Goal: Information Seeking & Learning: Learn about a topic

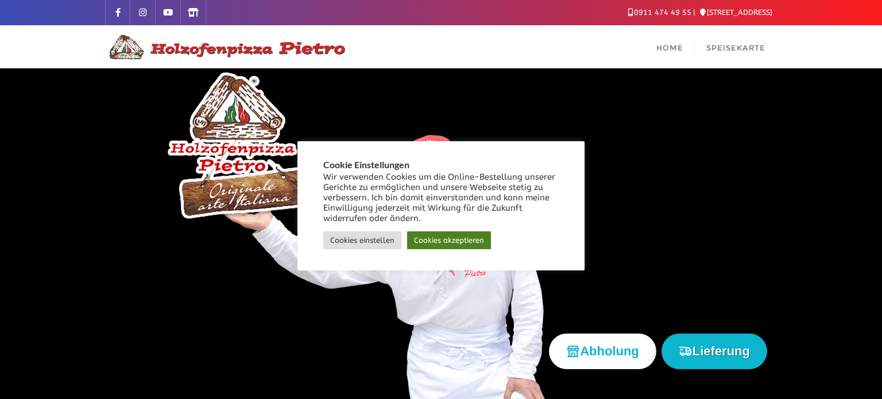
click at [443, 244] on link "Cookies akzeptieren" at bounding box center [449, 240] width 84 height 18
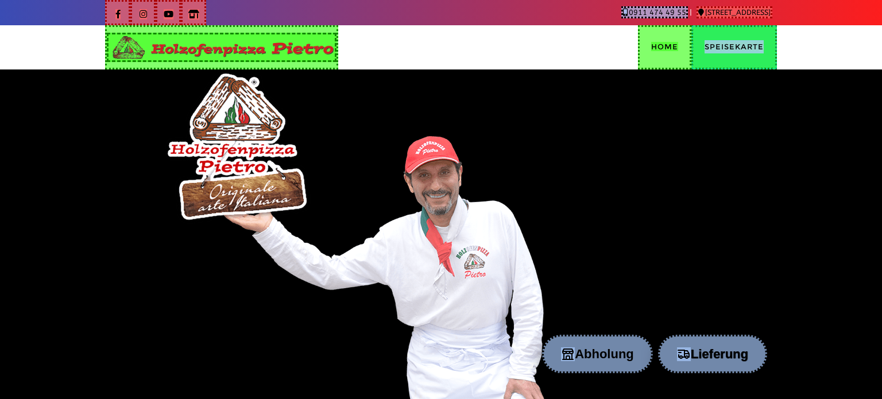
copy span "Speisekarte"
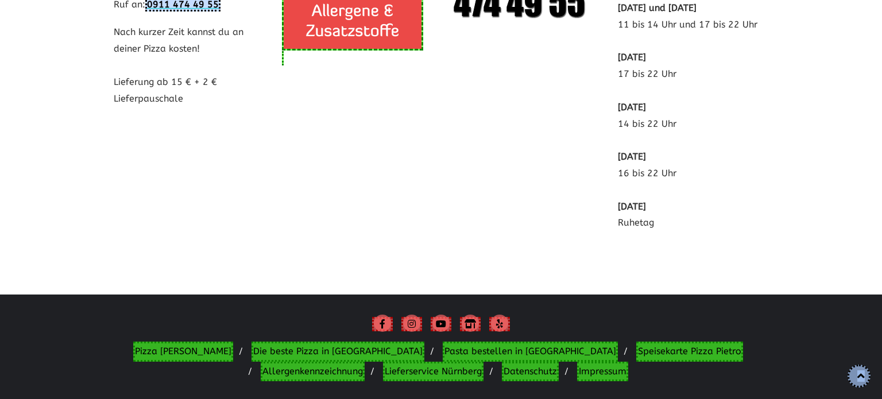
scroll to position [2315, 0]
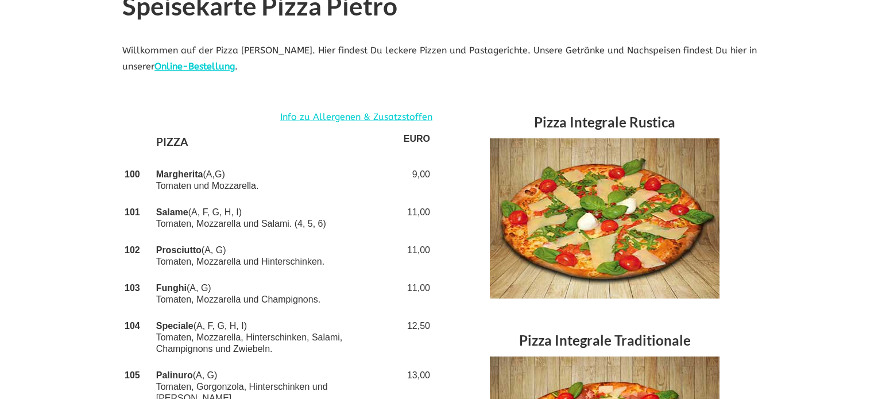
scroll to position [326, 0]
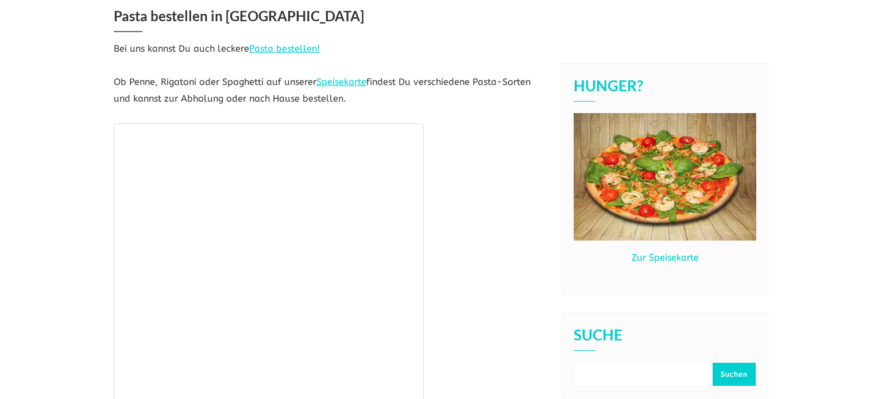
scroll to position [61, 0]
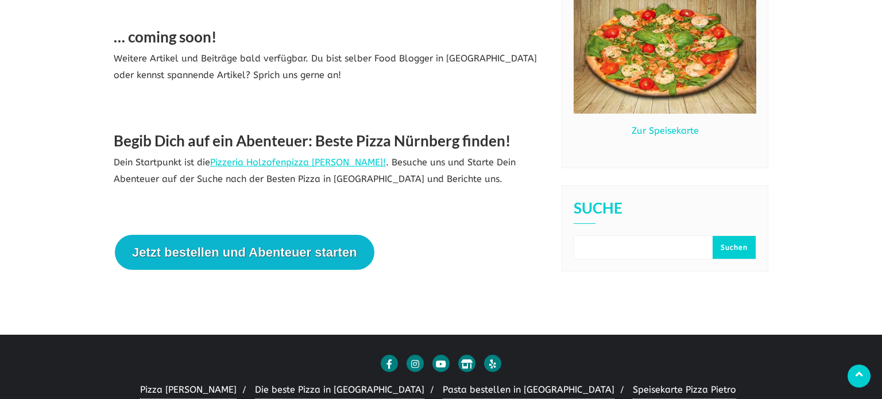
scroll to position [899, 0]
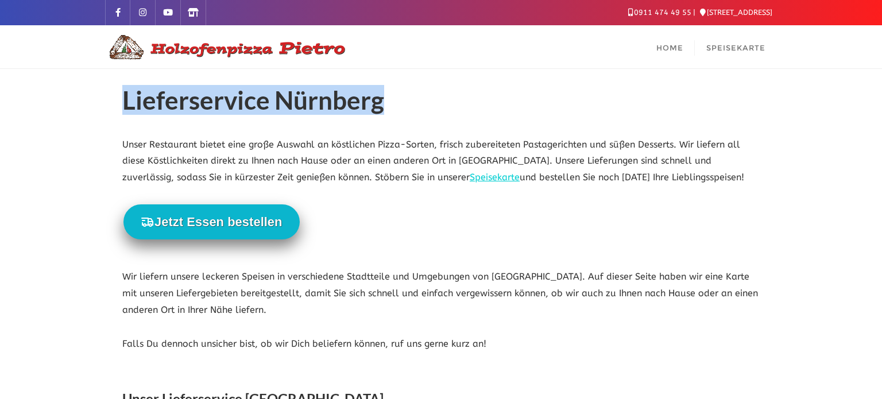
drag, startPoint x: 388, startPoint y: 111, endPoint x: 69, endPoint y: 111, distance: 319.1
copy h1 "Lieferservice Nürnberg"
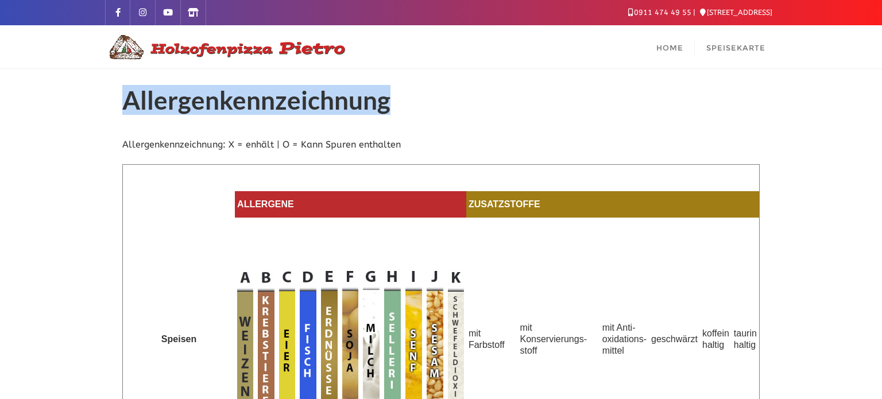
drag, startPoint x: 405, startPoint y: 101, endPoint x: 80, endPoint y: 111, distance: 324.4
copy h1 "Allergenkennzeichnung"
